Goal: Transaction & Acquisition: Obtain resource

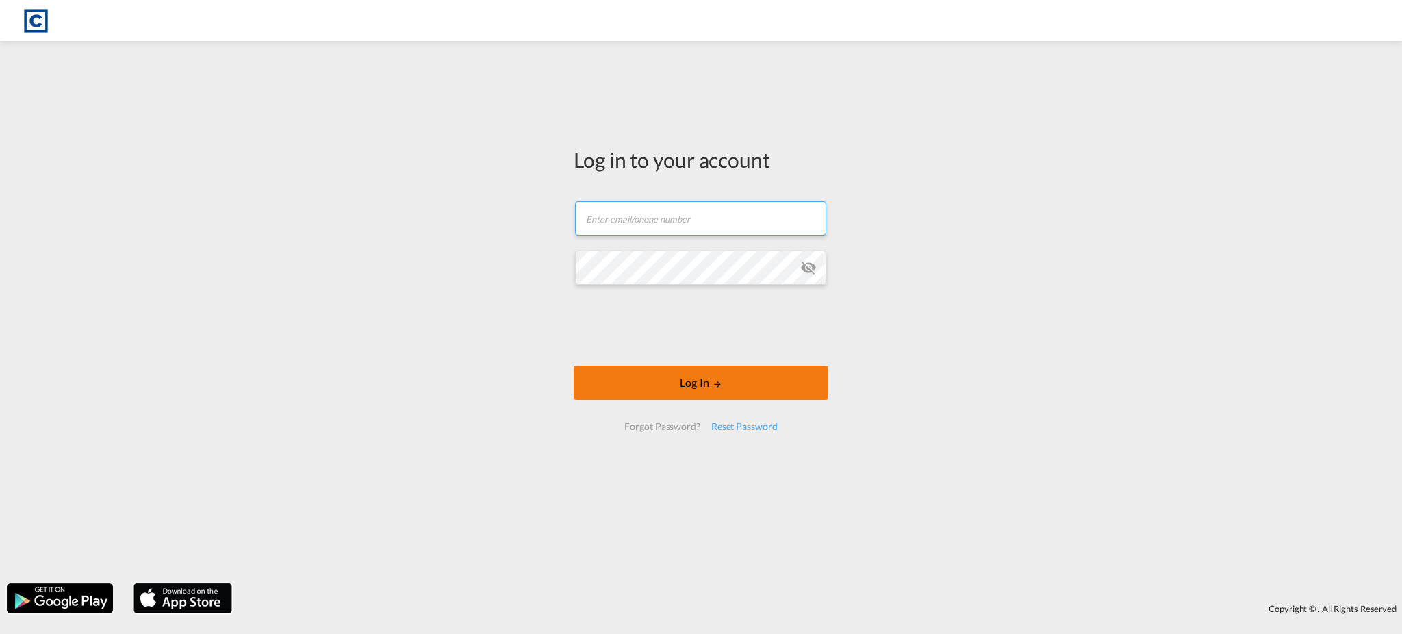
type input "[EMAIL_ADDRESS][DOMAIN_NAME]"
click at [691, 381] on button "Log In" at bounding box center [701, 383] width 255 height 34
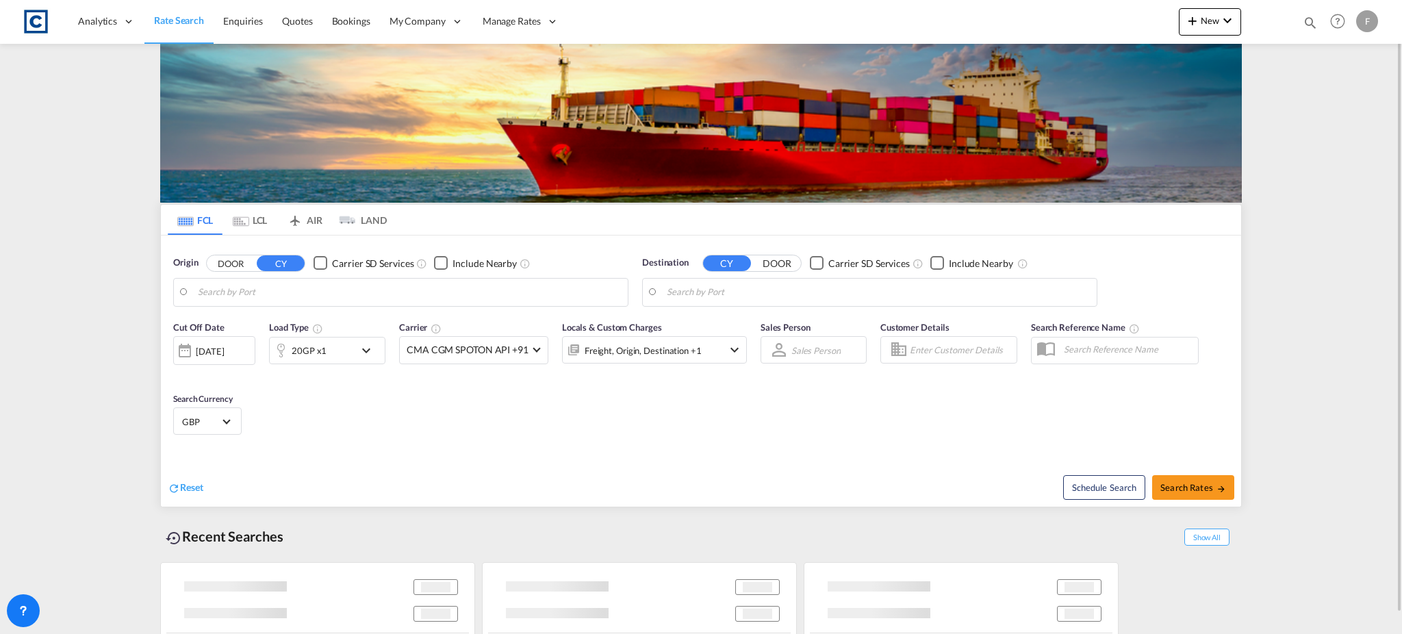
type input "GB-LA3, [GEOGRAPHIC_DATA]"
type input "[GEOGRAPHIC_DATA], [GEOGRAPHIC_DATA]"
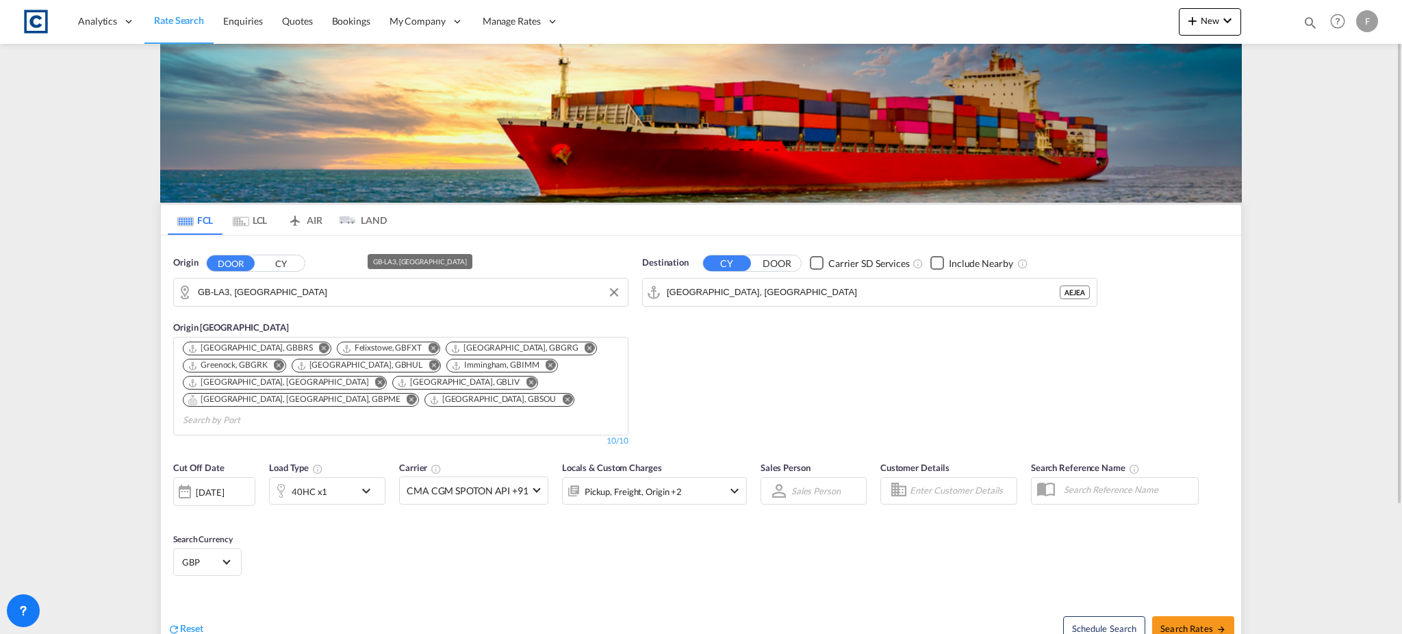
click at [267, 292] on input "GB-LA3, [GEOGRAPHIC_DATA]" at bounding box center [409, 292] width 423 height 21
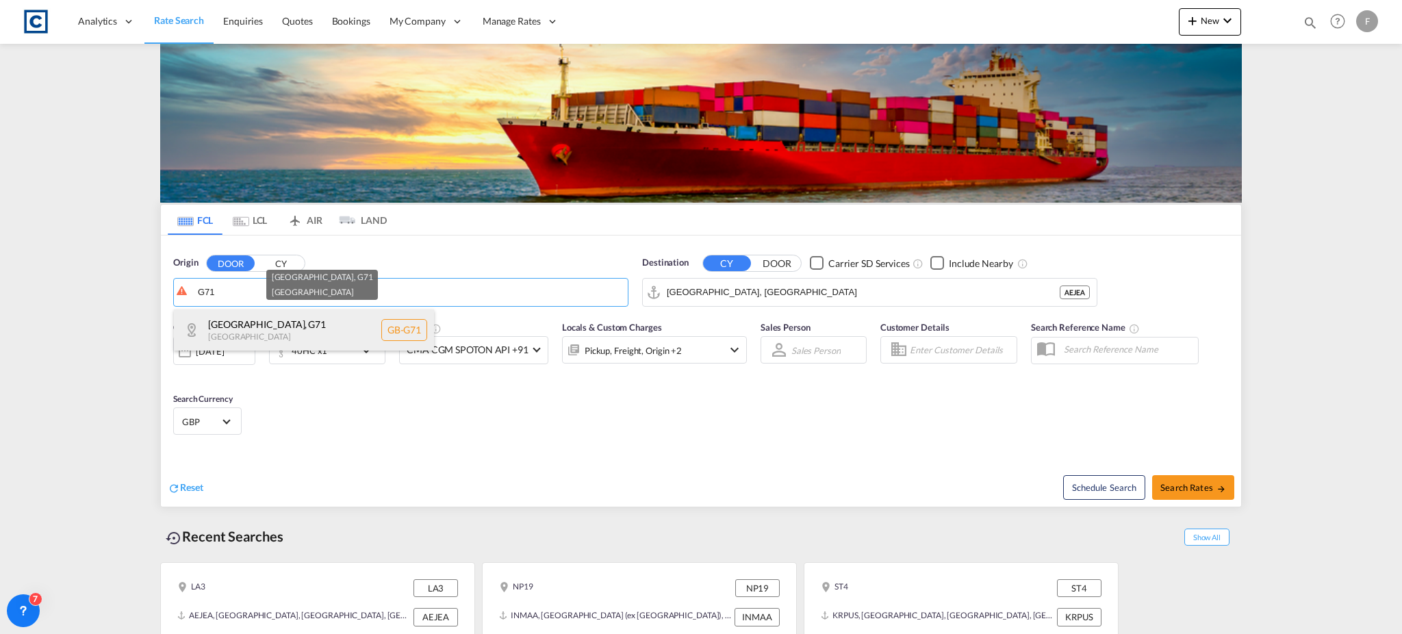
click at [249, 333] on div "[GEOGRAPHIC_DATA] , G71 [GEOGRAPHIC_DATA] [GEOGRAPHIC_DATA]-G71" at bounding box center [304, 329] width 260 height 41
type input "GB-G71, [GEOGRAPHIC_DATA]"
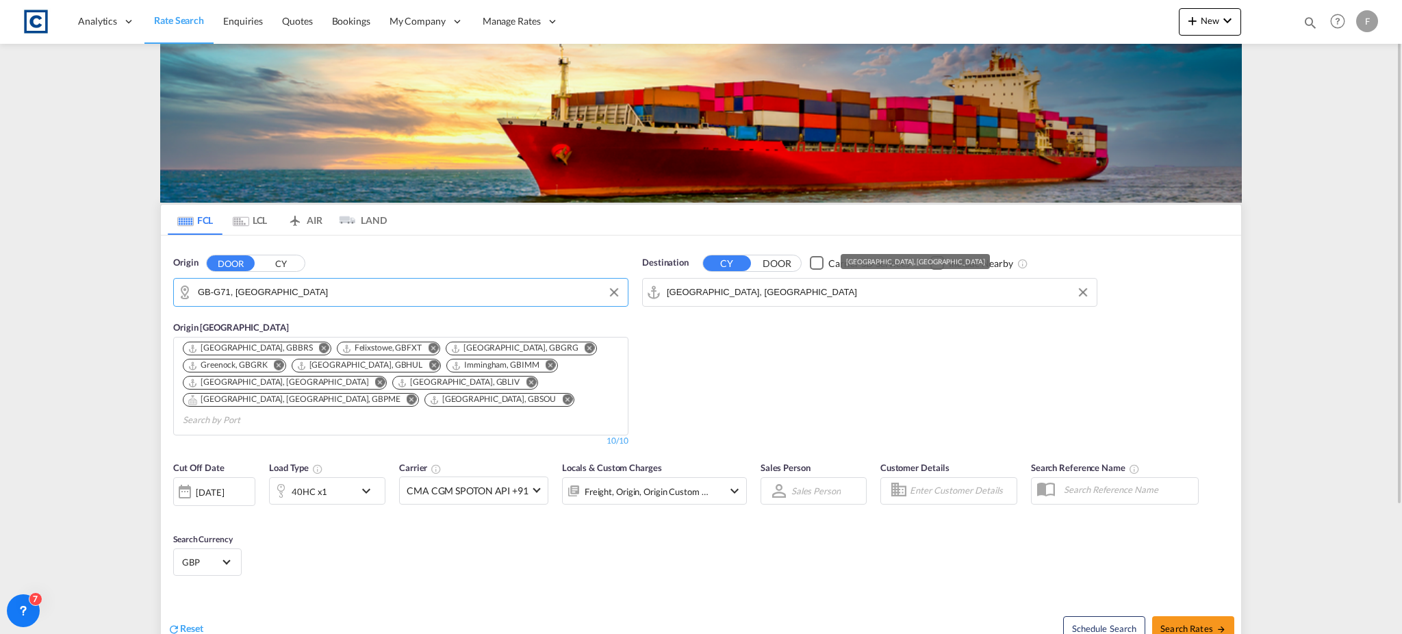
click at [714, 298] on input "[GEOGRAPHIC_DATA], [GEOGRAPHIC_DATA]" at bounding box center [878, 292] width 423 height 21
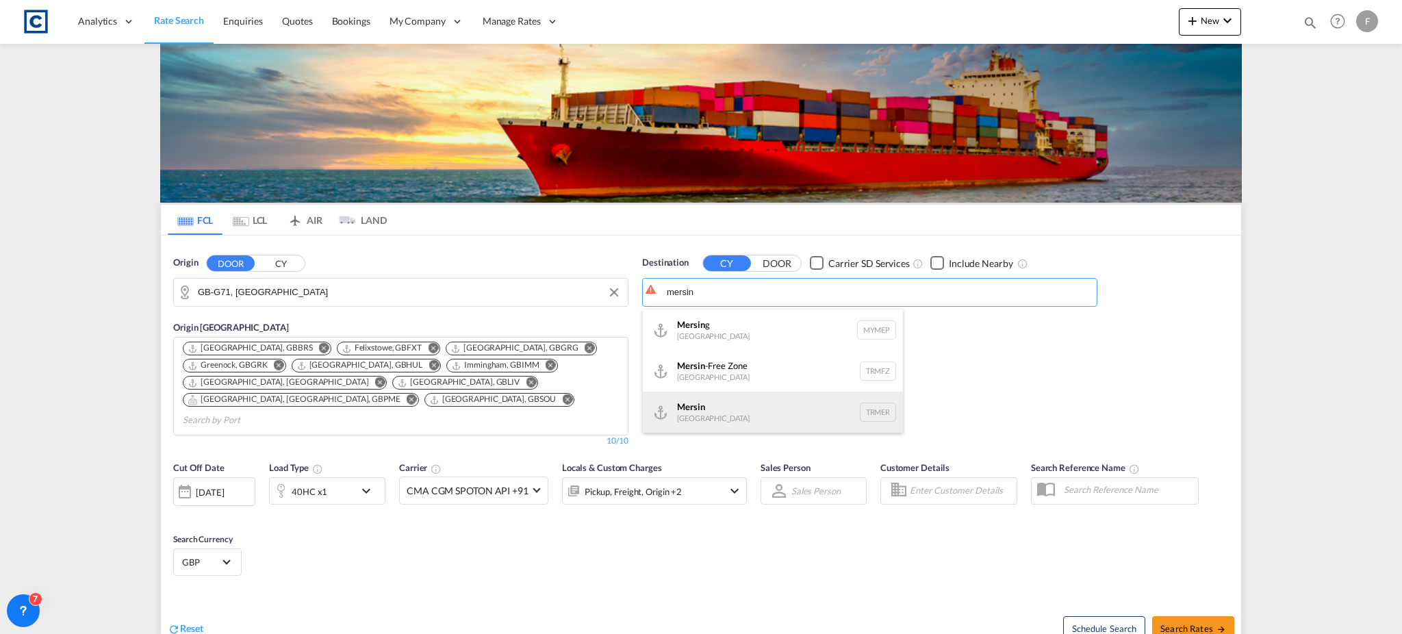
click at [741, 414] on div "Mersin [GEOGRAPHIC_DATA] TRMER" at bounding box center [773, 412] width 260 height 41
type input "Mersin, TRMER"
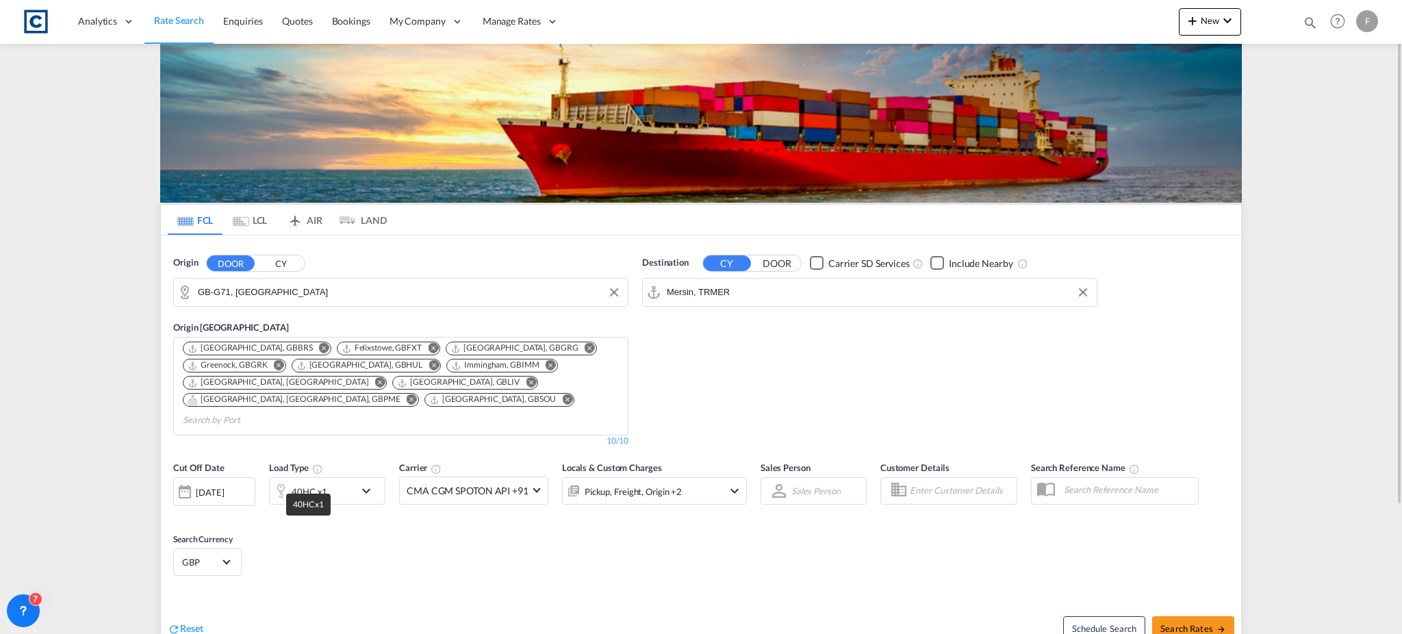
click at [322, 482] on div "40HC x1" at bounding box center [310, 491] width 36 height 19
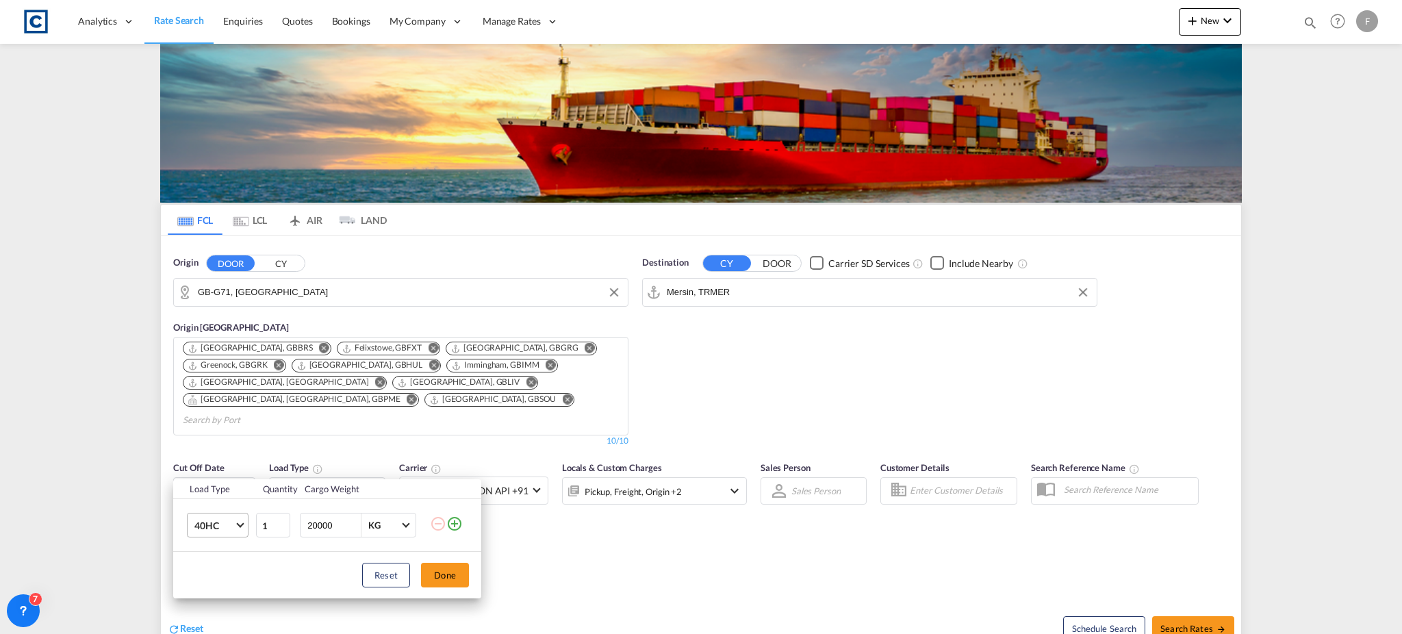
click at [227, 529] on span "40HC" at bounding box center [214, 526] width 40 height 14
click at [218, 467] on md-option "20GP" at bounding box center [229, 460] width 93 height 33
click at [450, 579] on button "Done" at bounding box center [445, 575] width 48 height 25
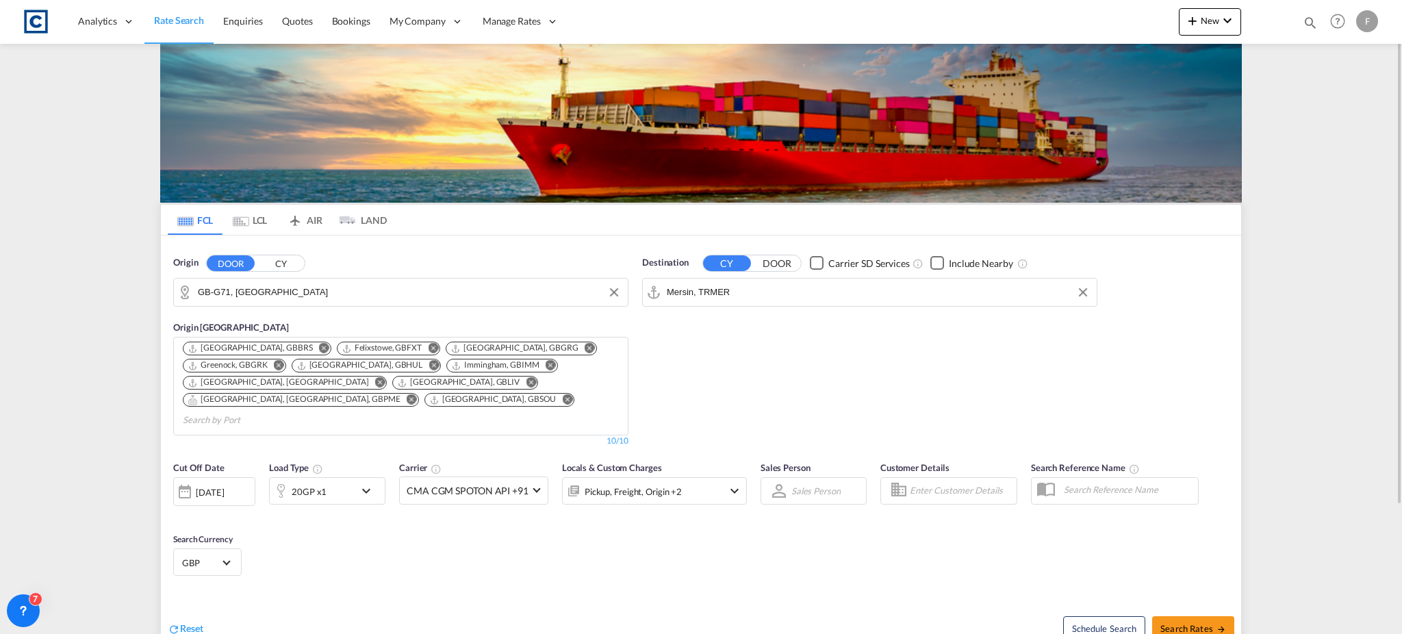
click at [222, 552] on md-select-value "GBP" at bounding box center [207, 561] width 53 height 19
click at [242, 537] on input "search" at bounding box center [283, 534] width 201 height 12
type input "usd"
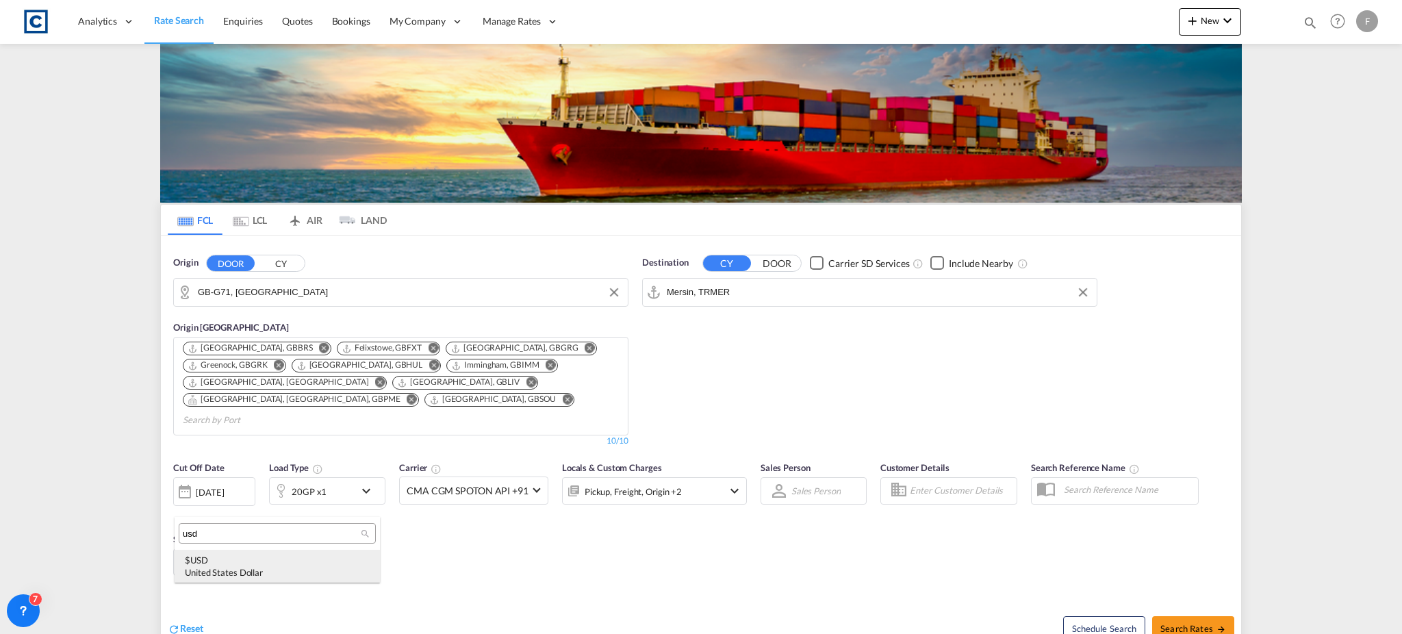
click at [226, 570] on div "United States Dollar" at bounding box center [277, 572] width 185 height 12
click at [1190, 623] on span "Search Rates" at bounding box center [1193, 628] width 66 height 11
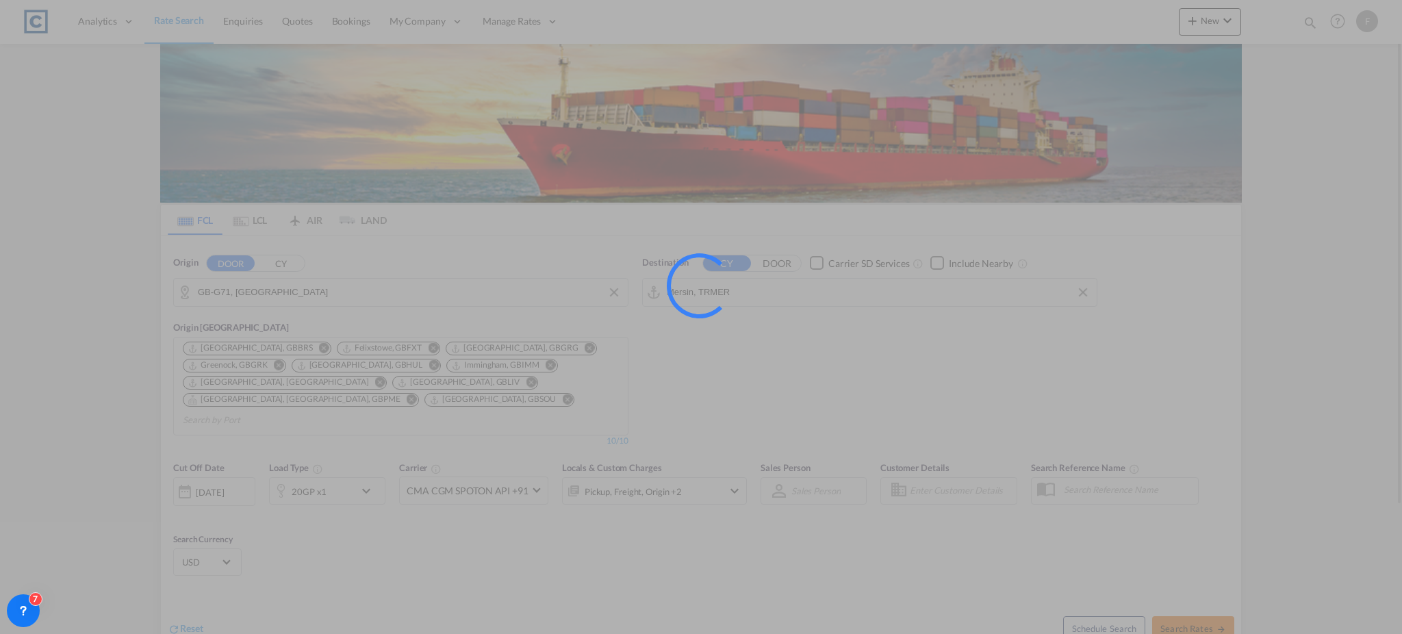
type input "G71 to TRMER / [DATE]"
